Goal: Information Seeking & Learning: Find specific page/section

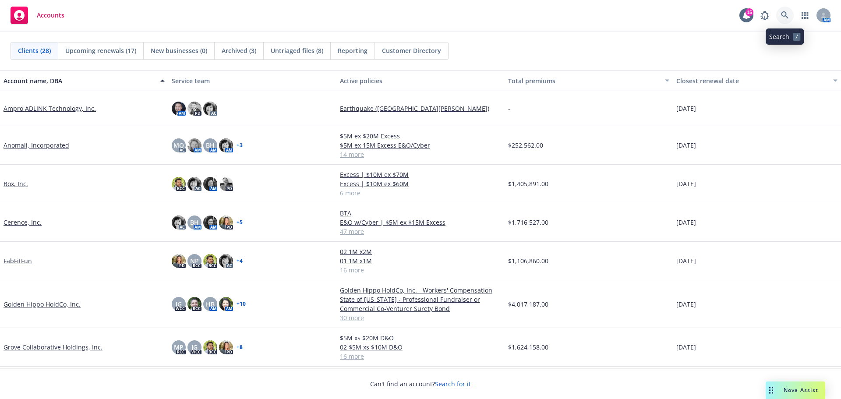
click at [782, 15] on icon at bounding box center [784, 14] width 7 height 7
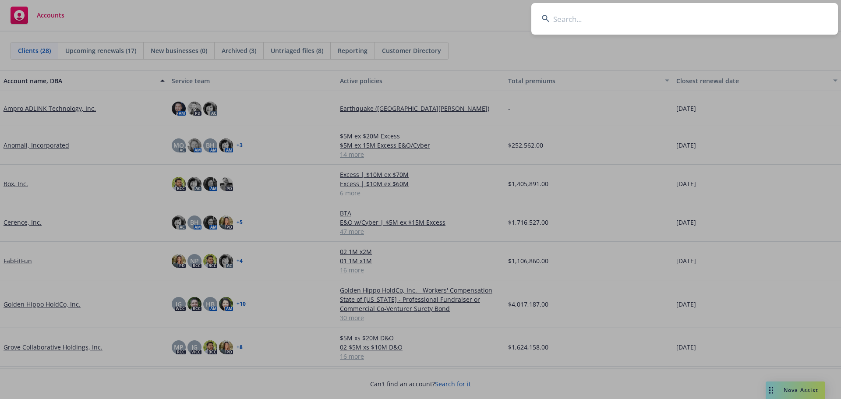
click at [561, 23] on input at bounding box center [685, 19] width 307 height 32
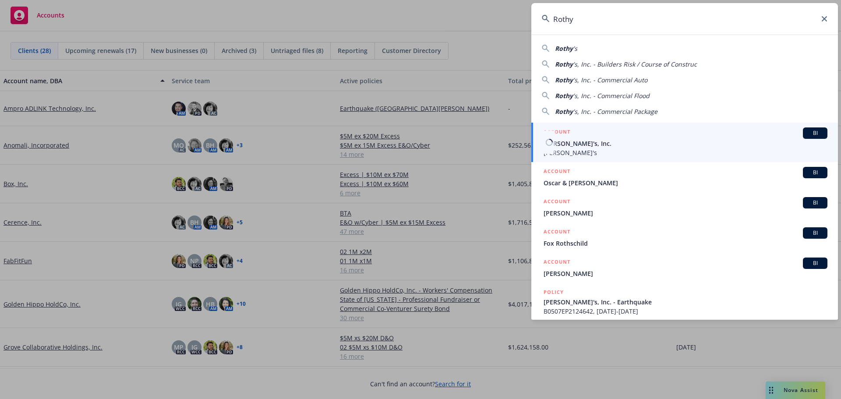
type input "Rothy"
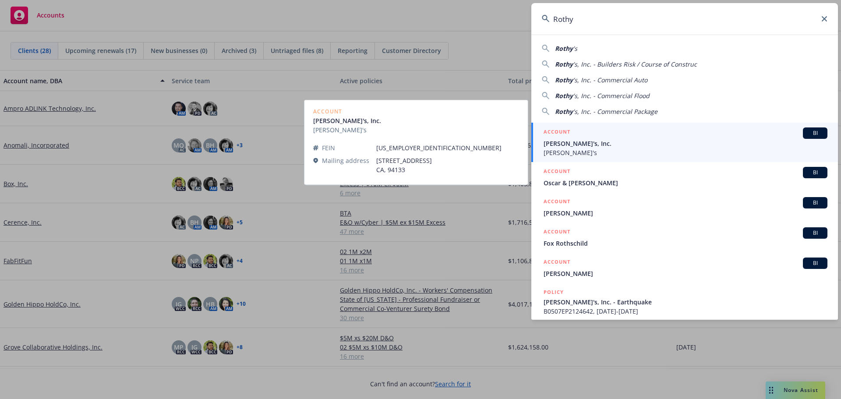
click at [617, 138] on div "ACCOUNT BI" at bounding box center [686, 133] width 284 height 11
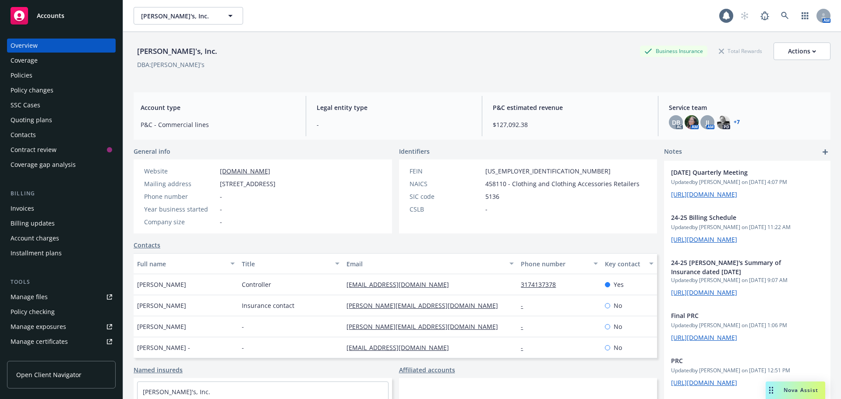
click at [33, 77] on div "Policies" at bounding box center [62, 75] width 102 height 14
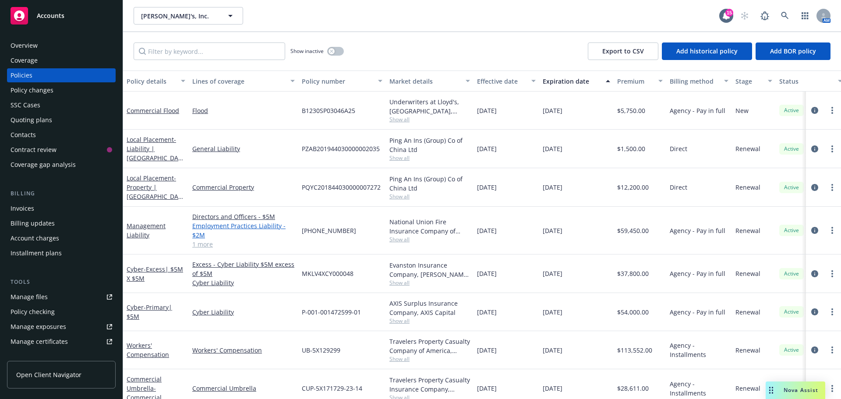
scroll to position [131, 0]
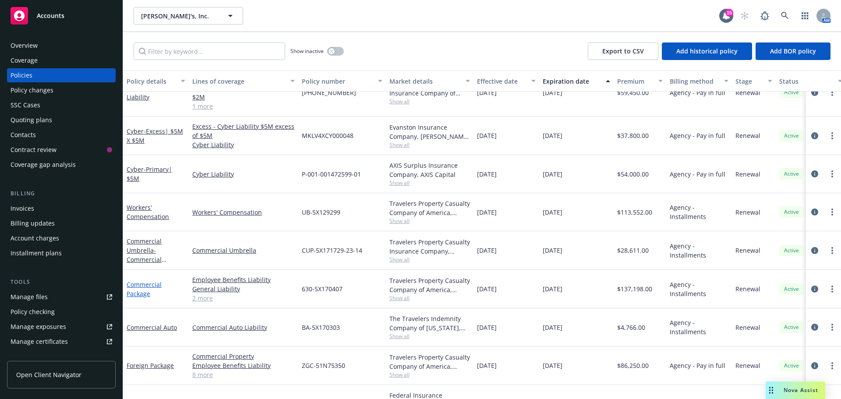
click at [143, 291] on link "Commercial Package" at bounding box center [144, 289] width 35 height 18
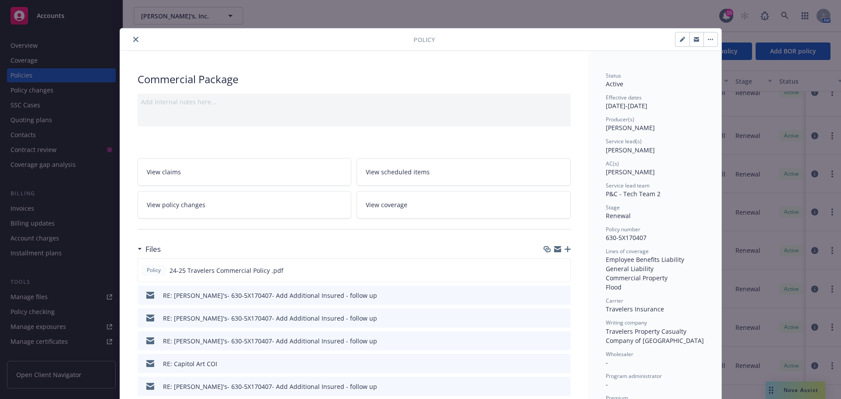
drag, startPoint x: 556, startPoint y: 248, endPoint x: 525, endPoint y: 245, distance: 31.3
click at [556, 248] on icon "button" at bounding box center [557, 249] width 7 height 7
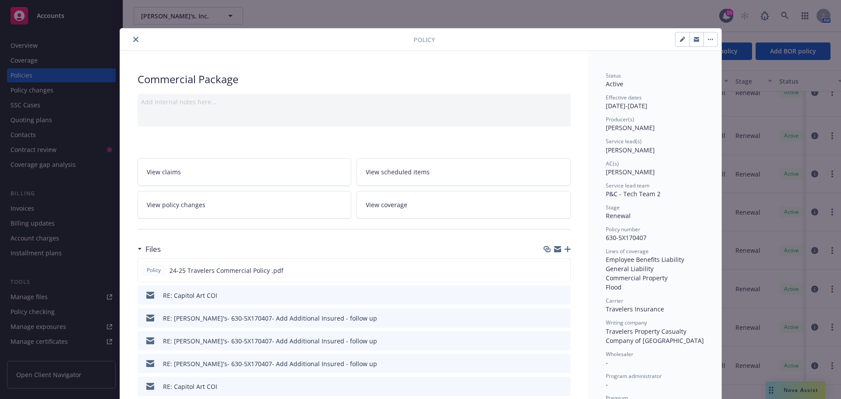
click at [133, 39] on icon "close" at bounding box center [135, 39] width 5 height 5
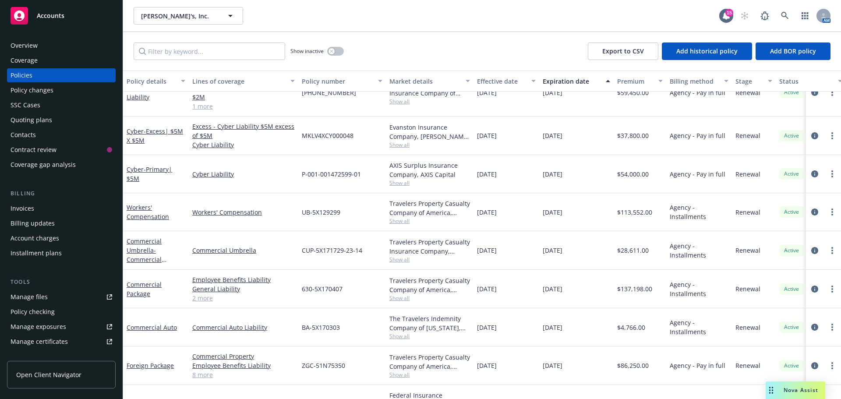
click at [60, 345] on div "Manage certificates" at bounding box center [39, 342] width 57 height 14
click at [135, 287] on link "Commercial Package" at bounding box center [144, 289] width 35 height 18
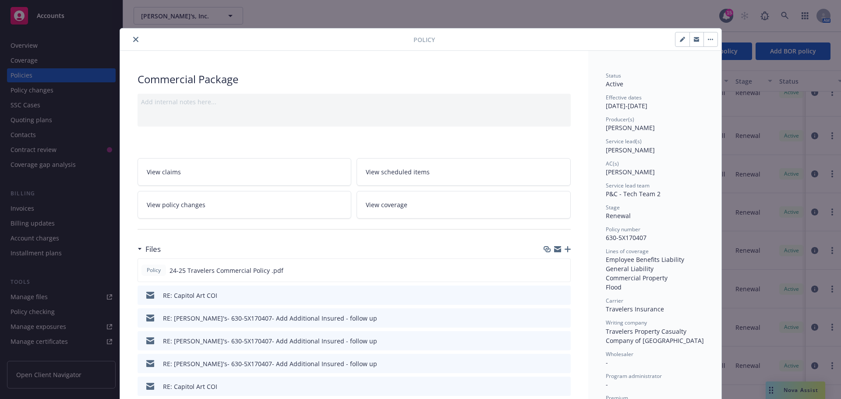
click at [30, 293] on div "Policy Commercial Package Add internal notes here... View claims View scheduled…" at bounding box center [420, 199] width 841 height 399
drag, startPoint x: 135, startPoint y: 39, endPoint x: 121, endPoint y: 90, distance: 53.2
click at [133, 45] on div "Policy" at bounding box center [421, 39] width 602 height 22
click at [131, 43] on button "close" at bounding box center [136, 39] width 11 height 11
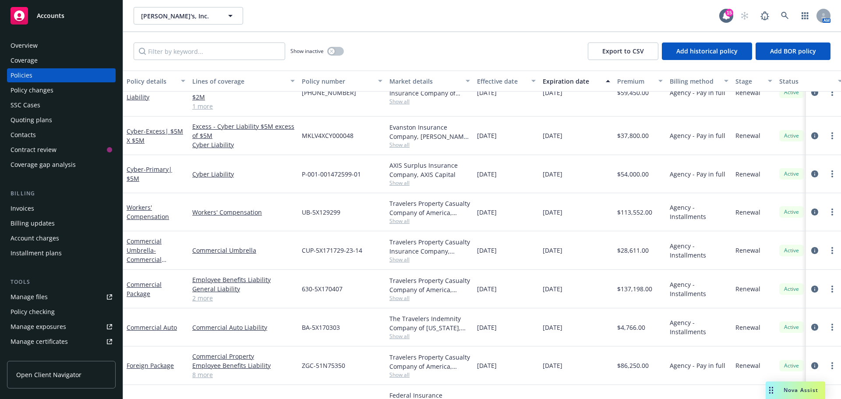
click at [31, 297] on div "Manage files" at bounding box center [29, 297] width 37 height 14
